Goal: Task Accomplishment & Management: Use online tool/utility

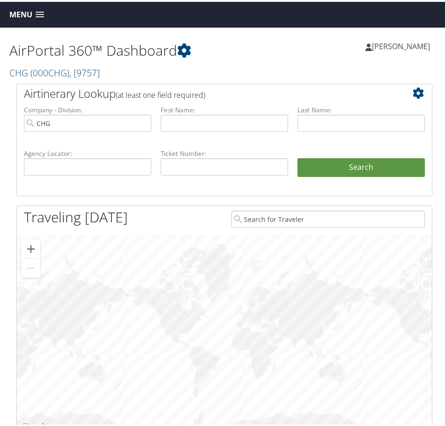
click at [34, 14] on link "Menu" at bounding box center [27, 12] width 44 height 15
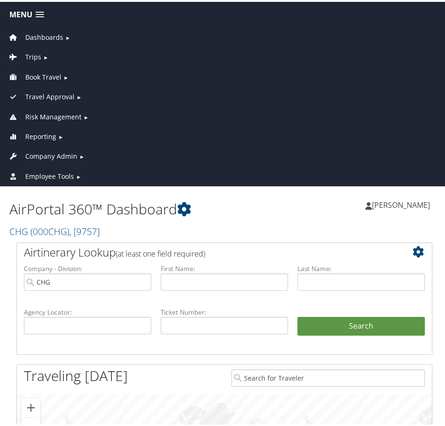
click at [78, 113] on span "Risk Management" at bounding box center [53, 115] width 56 height 10
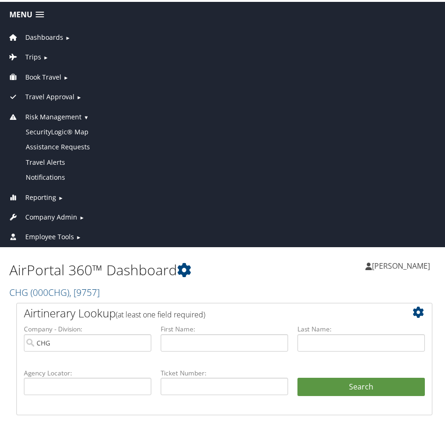
click at [50, 196] on span "Reporting" at bounding box center [40, 196] width 31 height 10
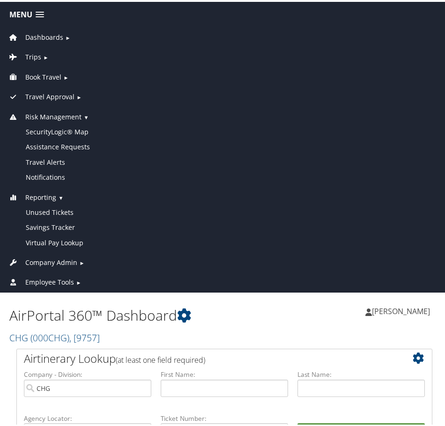
click at [58, 194] on span "▼" at bounding box center [60, 195] width 5 height 7
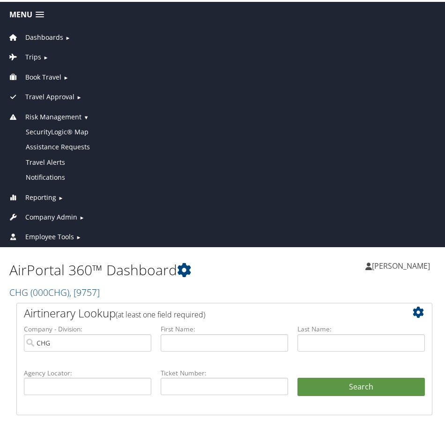
click at [59, 109] on link "Risk Management ▼" at bounding box center [224, 113] width 444 height 20
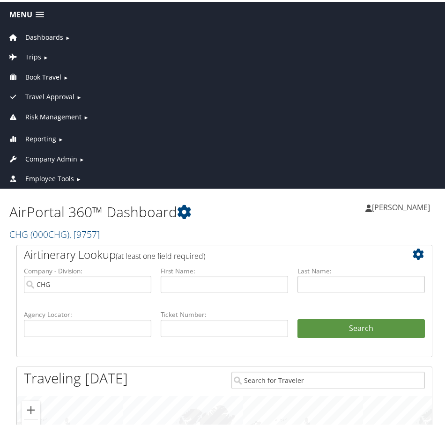
click at [59, 96] on span "Travel Approval" at bounding box center [49, 95] width 49 height 10
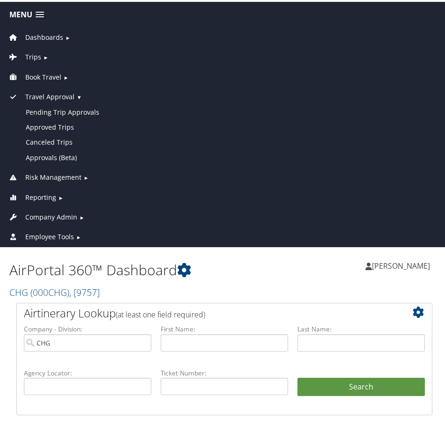
click at [59, 96] on span "Travel Approval" at bounding box center [49, 95] width 49 height 10
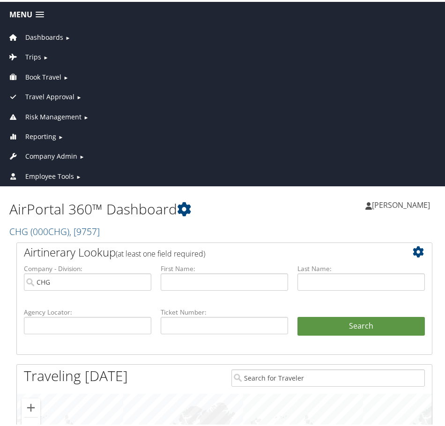
click at [59, 74] on span "Book Travel" at bounding box center [43, 75] width 36 height 10
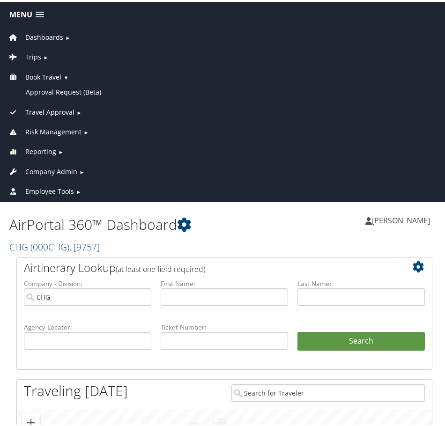
click at [59, 74] on span "Book Travel" at bounding box center [43, 75] width 36 height 10
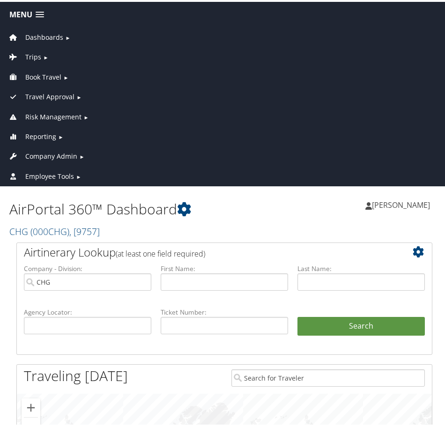
click at [43, 54] on span "►" at bounding box center [45, 55] width 5 height 7
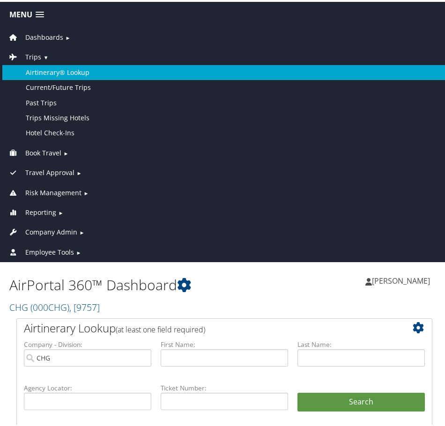
click at [74, 74] on link "Airtinerary® Lookup" at bounding box center [224, 70] width 444 height 15
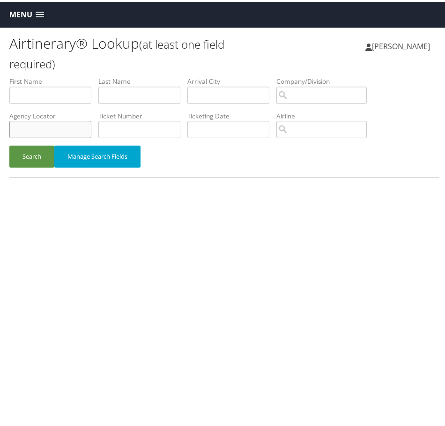
click at [71, 127] on input "text" at bounding box center [50, 127] width 82 height 17
paste input "ALVWOX"
type input "ALVWOX"
click at [35, 155] on button "Search" at bounding box center [31, 155] width 45 height 22
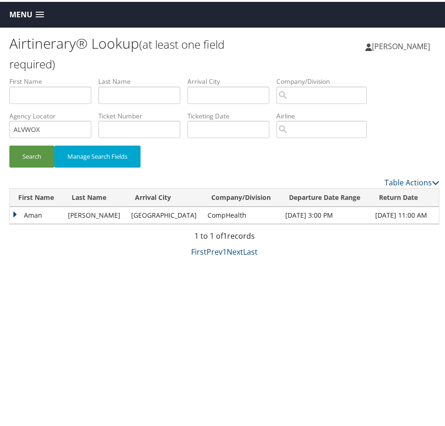
click at [142, 214] on td "[GEOGRAPHIC_DATA]" at bounding box center [164, 213] width 76 height 17
click at [18, 215] on td "Aman" at bounding box center [36, 213] width 53 height 17
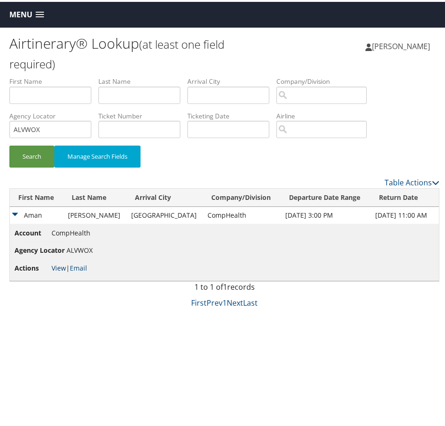
click at [55, 266] on link "View" at bounding box center [59, 266] width 15 height 9
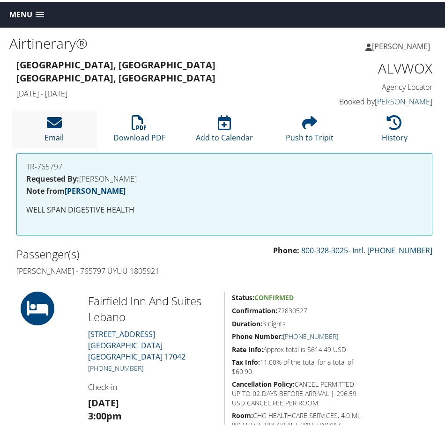
click at [54, 125] on icon at bounding box center [54, 120] width 15 height 15
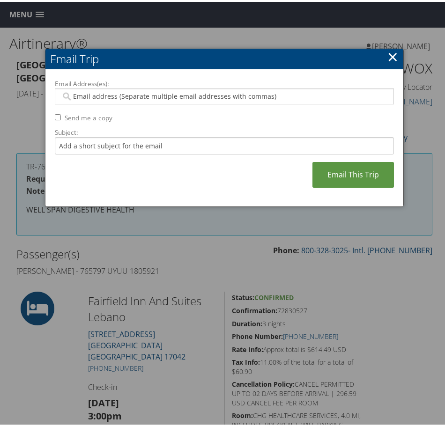
click at [180, 96] on input "Email Address(es):" at bounding box center [223, 94] width 324 height 9
type input "ta"
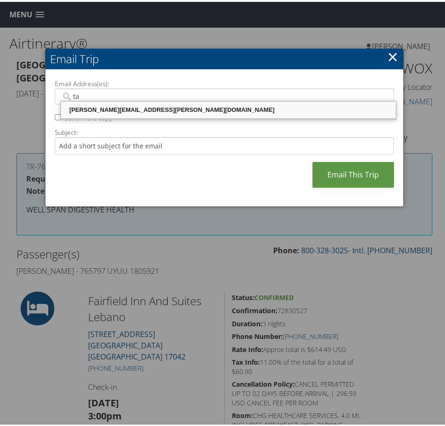
click at [193, 112] on div "TANYA.WESLEY@CHGHEALTHCARE.COM" at bounding box center [228, 107] width 332 height 9
type input "TANYA.WESLEY@CHGHEALTHCARE.COM"
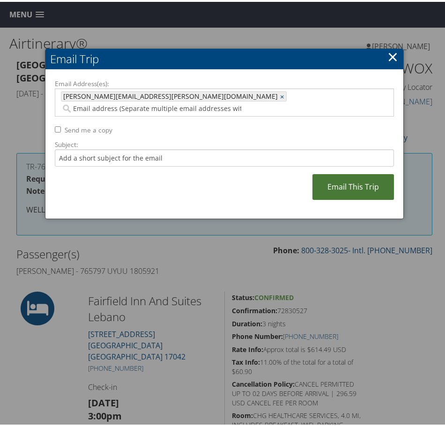
click at [336, 172] on link "Email This Trip" at bounding box center [352, 185] width 81 height 26
